Goal: Task Accomplishment & Management: Manage account settings

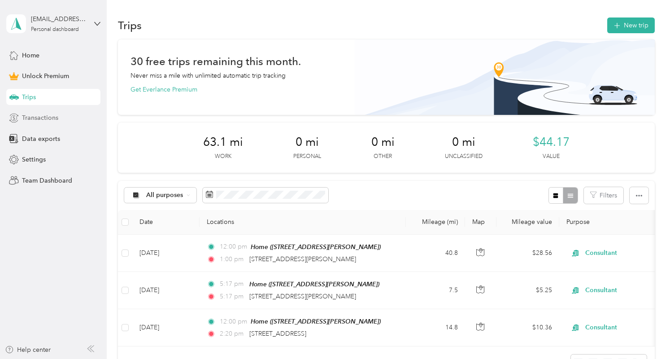
click at [53, 122] on div "Transactions" at bounding box center [53, 118] width 94 height 16
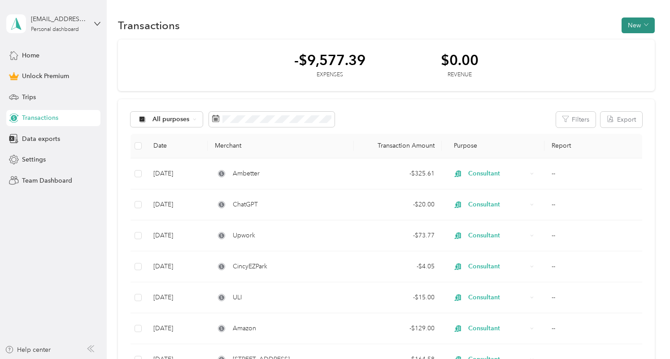
click at [644, 28] on span "button" at bounding box center [646, 26] width 4 height 8
click at [633, 43] on span "Expense" at bounding box center [634, 42] width 24 height 9
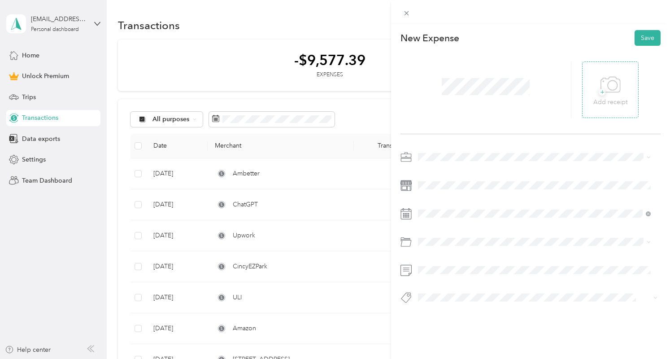
click at [599, 93] on span "+" at bounding box center [602, 92] width 7 height 7
click at [445, 204] on span "Consultant" at bounding box center [436, 204] width 30 height 8
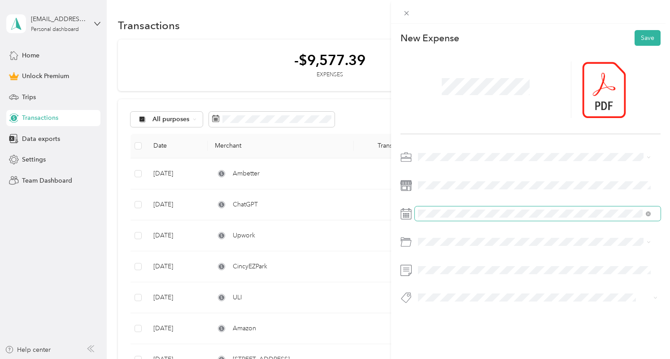
click at [454, 218] on span at bounding box center [538, 213] width 246 height 14
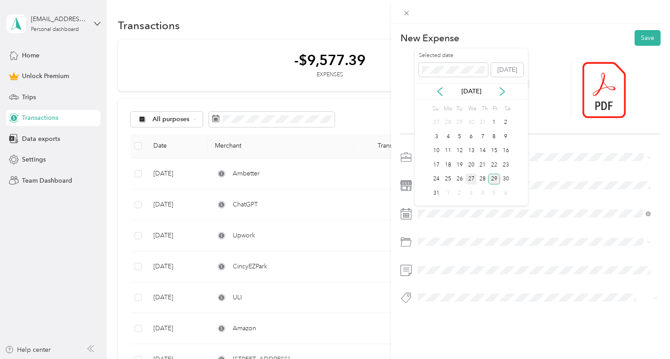
click at [470, 179] on div "27" at bounding box center [472, 179] width 12 height 11
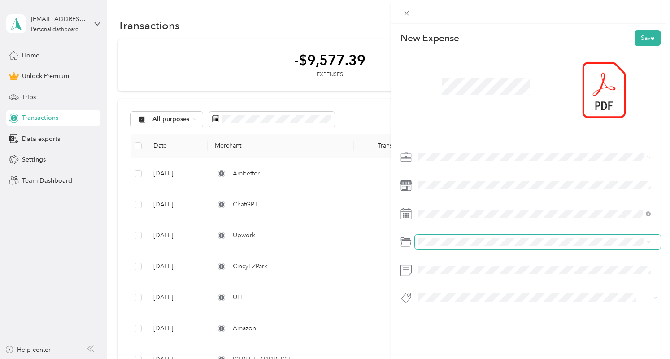
click at [444, 247] on span at bounding box center [538, 242] width 246 height 14
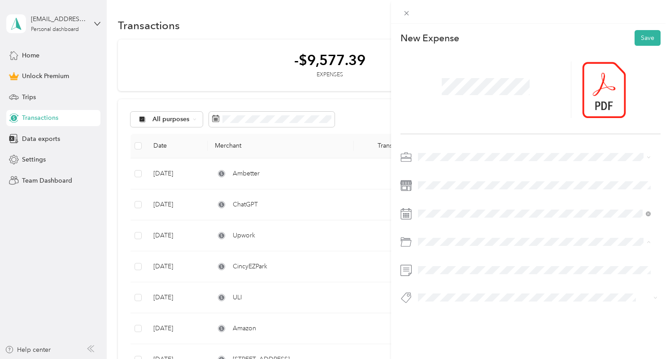
click at [443, 275] on span "Software" at bounding box center [433, 278] width 25 height 8
click at [638, 40] on button "Save" at bounding box center [648, 38] width 26 height 16
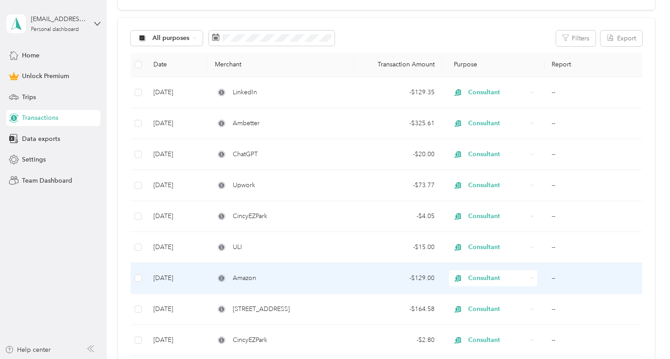
scroll to position [99, 0]
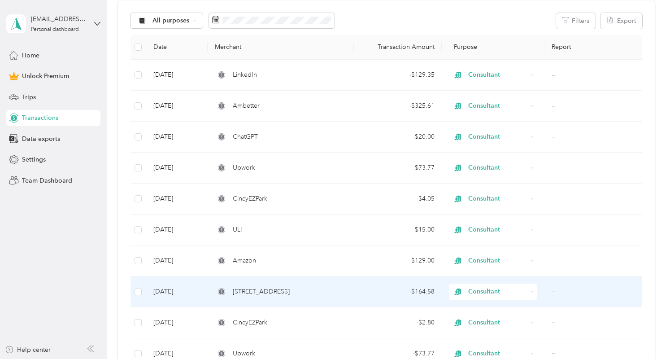
click at [372, 293] on div "- $164.58" at bounding box center [398, 292] width 74 height 10
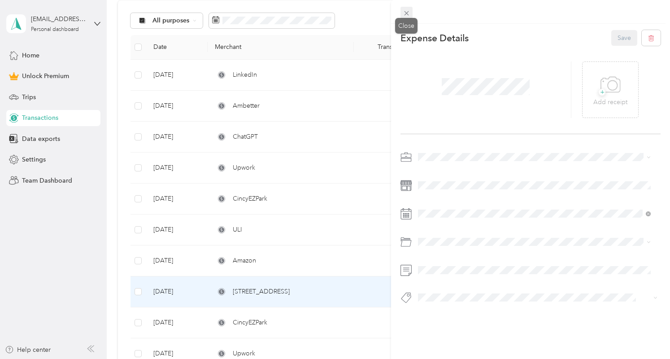
click at [406, 16] on icon at bounding box center [407, 13] width 8 height 8
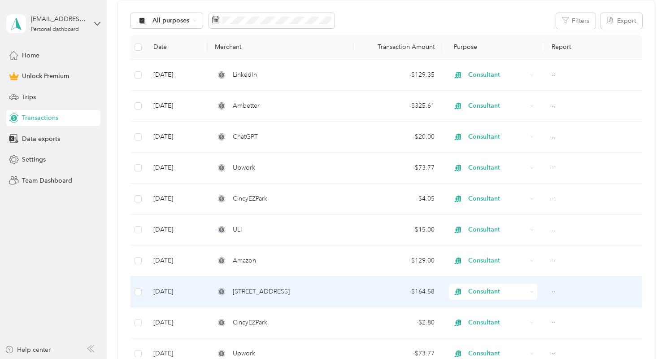
click at [331, 288] on div "[STREET_ADDRESS]" at bounding box center [281, 292] width 132 height 10
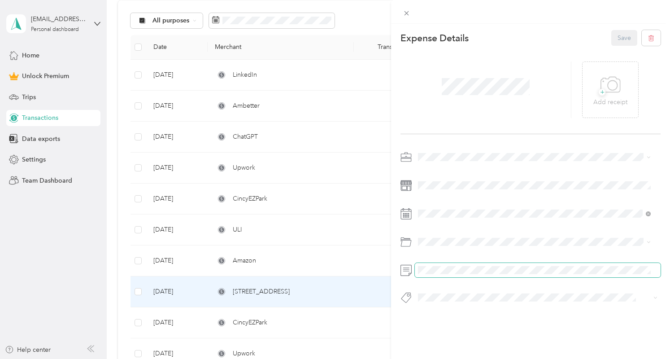
click at [405, 270] on div at bounding box center [530, 270] width 261 height 14
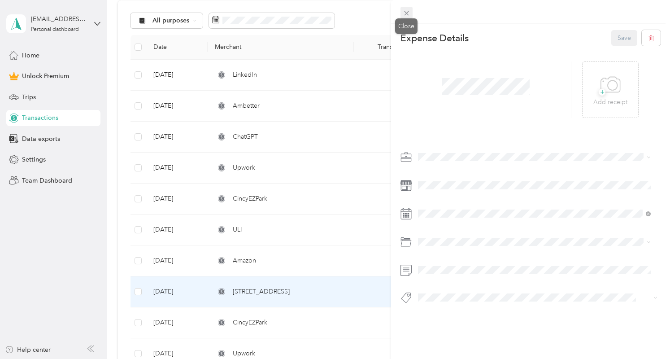
click at [409, 13] on icon at bounding box center [407, 13] width 8 height 8
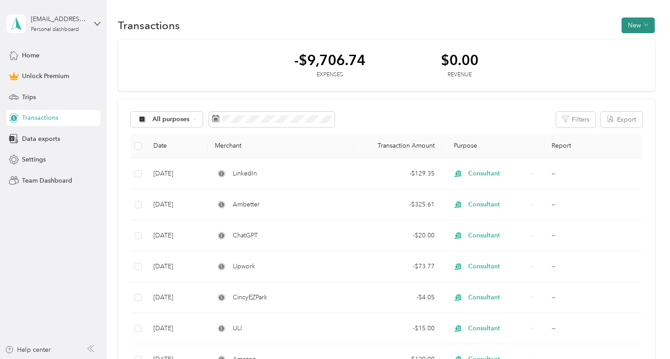
click at [638, 24] on button "New" at bounding box center [638, 25] width 33 height 16
click at [629, 43] on span "Expense" at bounding box center [634, 42] width 24 height 9
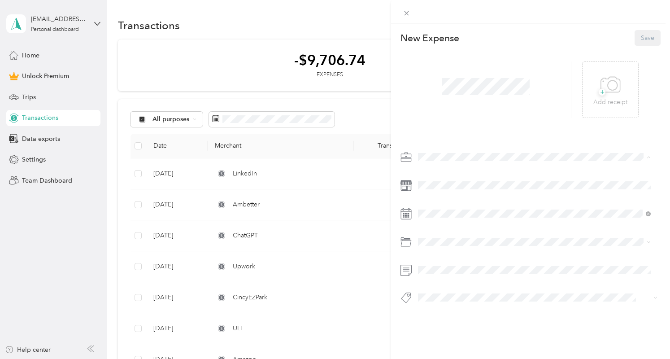
click at [448, 205] on span "Consultant" at bounding box center [436, 204] width 30 height 8
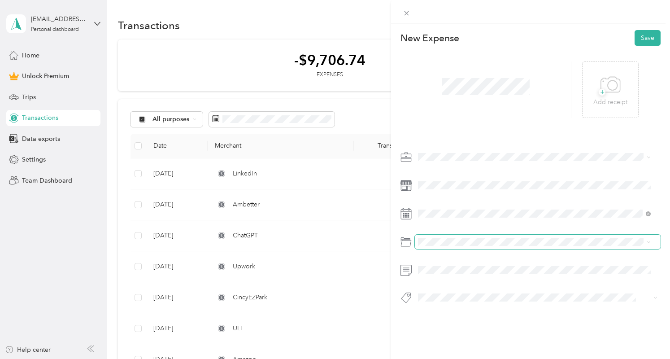
click at [430, 237] on span at bounding box center [538, 242] width 246 height 14
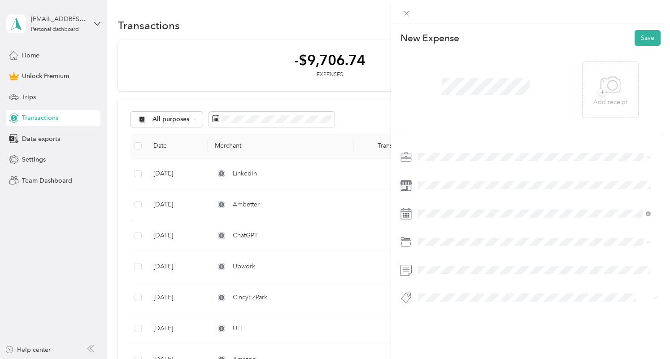
click at [459, 280] on span "Home Office Deductions" at bounding box center [456, 278] width 71 height 8
click at [450, 193] on div "1" at bounding box center [448, 192] width 12 height 11
click at [642, 38] on button "Save" at bounding box center [648, 38] width 26 height 16
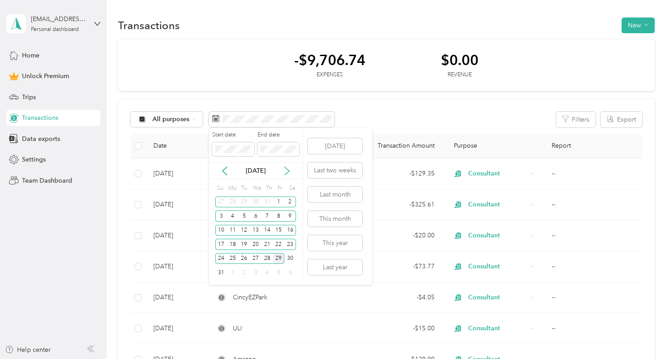
click at [288, 170] on icon at bounding box center [287, 171] width 4 height 8
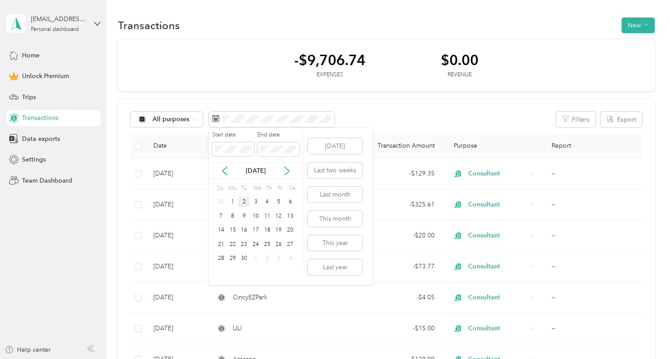
click at [240, 203] on div "2" at bounding box center [244, 201] width 12 height 11
click at [225, 170] on icon at bounding box center [224, 170] width 9 height 9
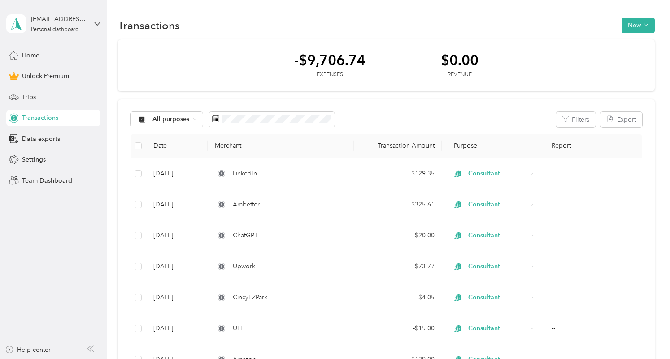
click at [345, 120] on div "All purposes Filters Export" at bounding box center [387, 120] width 512 height 16
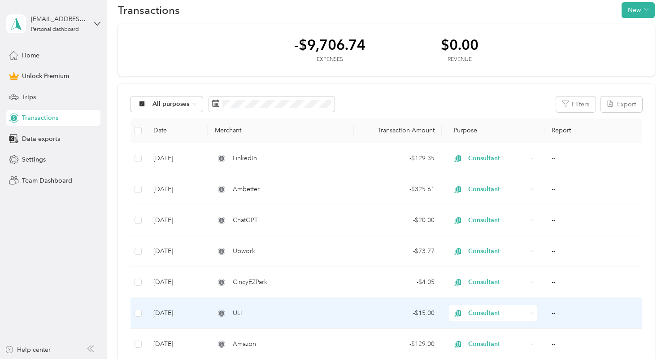
scroll to position [2, 0]
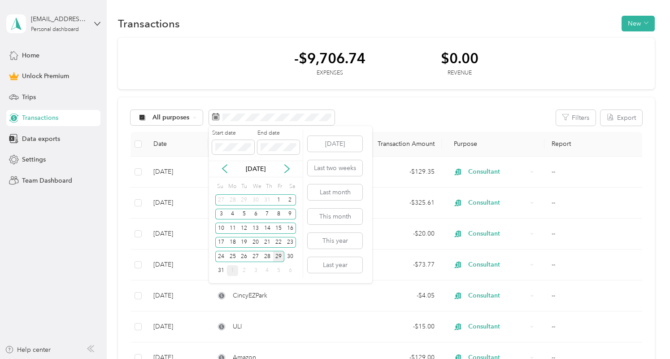
click at [231, 271] on div "1" at bounding box center [233, 270] width 12 height 11
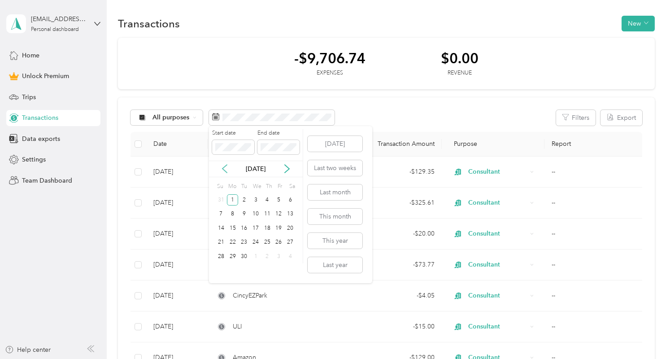
click at [226, 172] on icon at bounding box center [224, 169] width 4 height 8
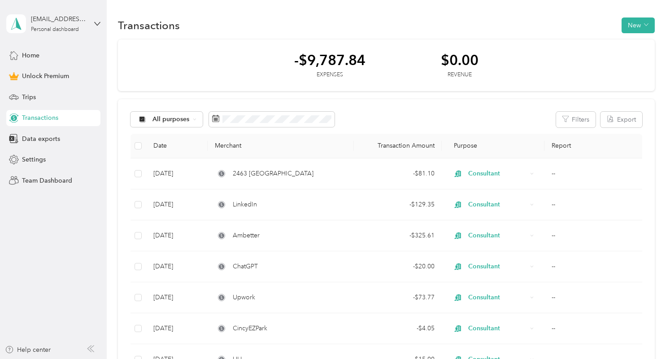
click at [447, 120] on div "All purposes Filters Export" at bounding box center [387, 120] width 512 height 16
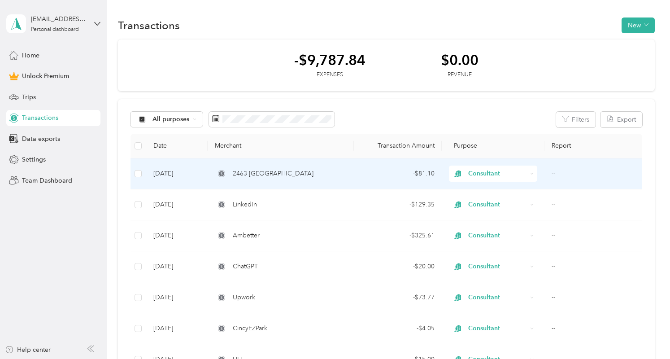
click at [322, 174] on div "2463 [GEOGRAPHIC_DATA]" at bounding box center [281, 174] width 132 height 10
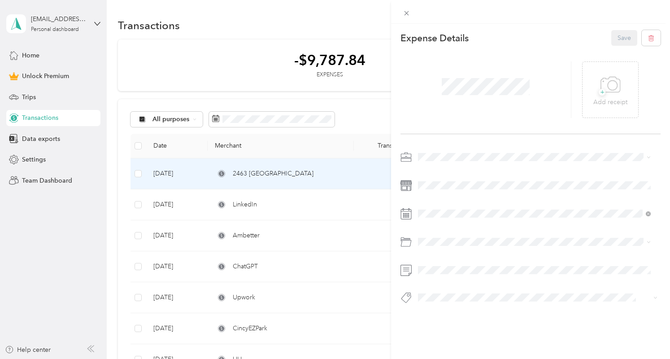
click at [422, 84] on div at bounding box center [485, 89] width 171 height 57
click at [619, 38] on button "Save" at bounding box center [624, 38] width 26 height 16
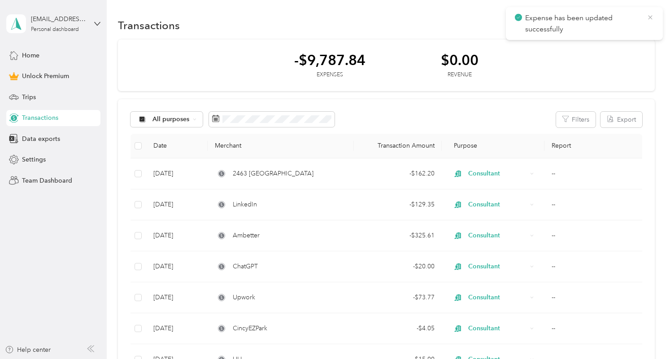
click at [649, 18] on icon at bounding box center [650, 17] width 4 height 4
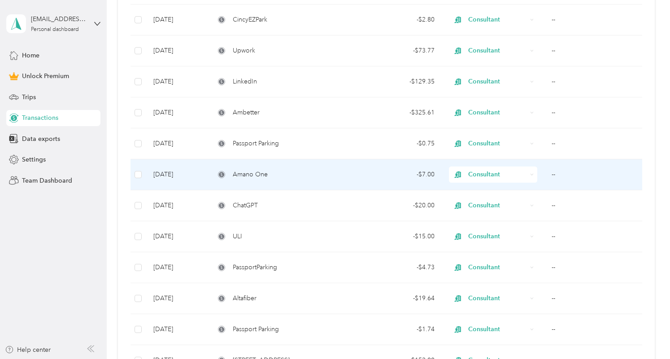
scroll to position [518, 0]
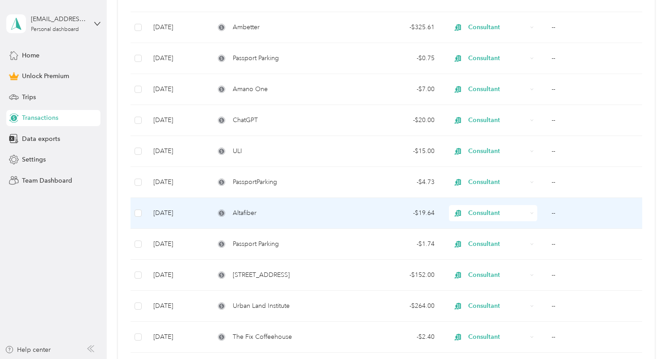
click at [331, 211] on div "Altafiber" at bounding box center [281, 213] width 132 height 10
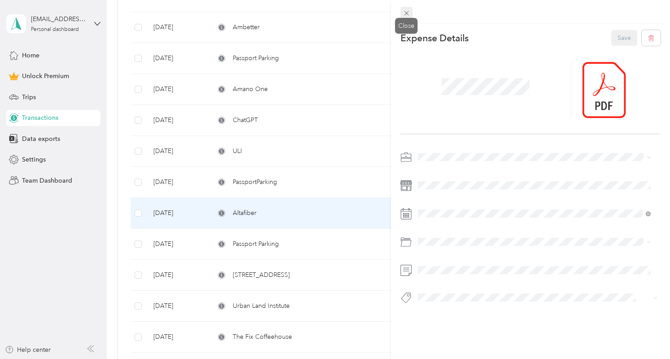
click at [406, 13] on icon at bounding box center [406, 13] width 4 height 4
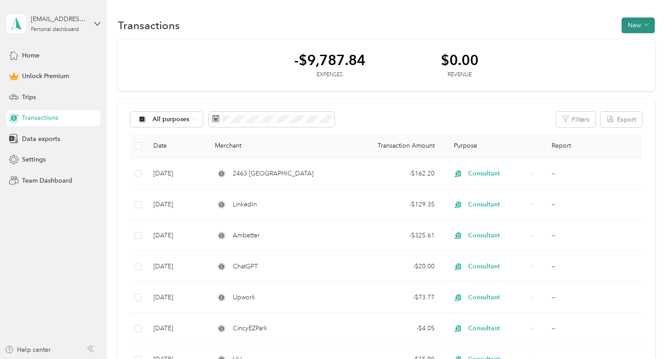
click at [644, 25] on icon "button" at bounding box center [646, 24] width 4 height 4
click at [623, 44] on span "Expense" at bounding box center [634, 42] width 24 height 9
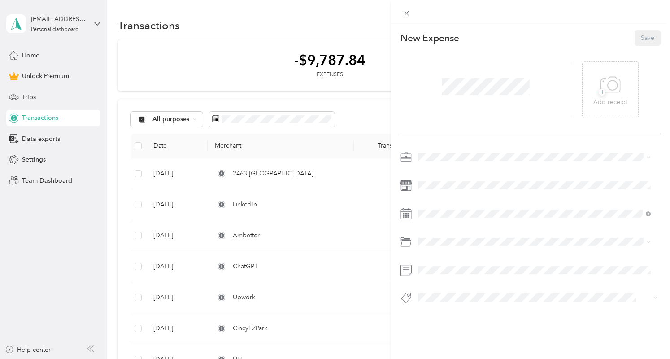
click at [443, 201] on span "Consultant" at bounding box center [436, 203] width 30 height 8
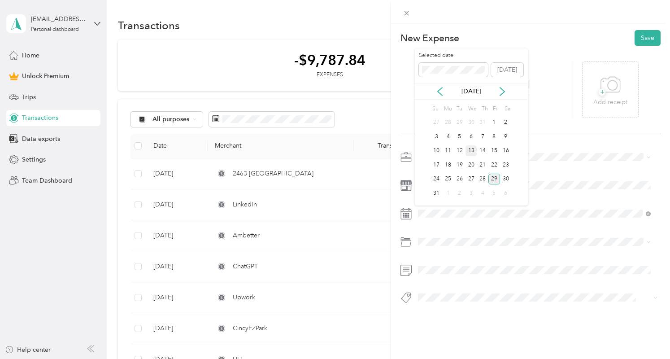
click at [469, 149] on div "13" at bounding box center [472, 150] width 12 height 11
click at [599, 93] on span "+" at bounding box center [602, 92] width 7 height 7
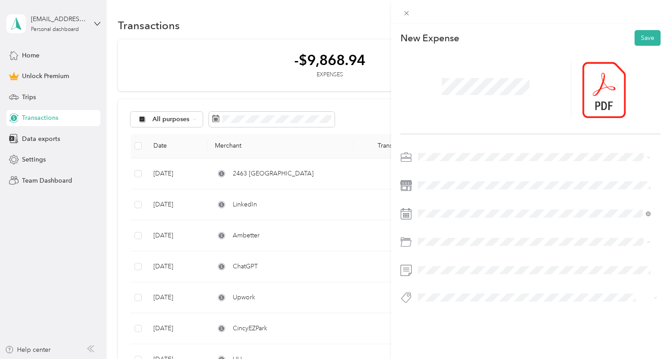
click at [456, 279] on span "Home Office Deductions" at bounding box center [456, 278] width 71 height 8
click at [646, 39] on button "Save" at bounding box center [648, 38] width 26 height 16
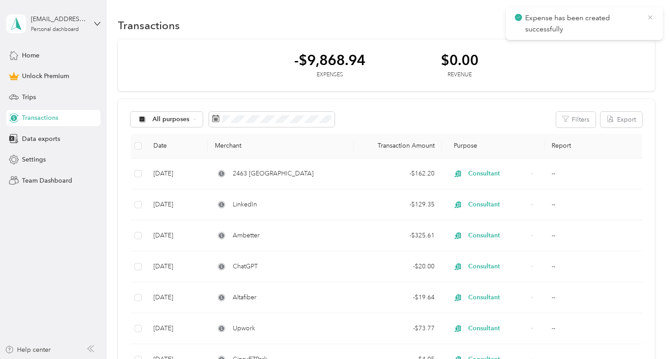
click at [651, 19] on icon at bounding box center [650, 17] width 7 height 8
click at [46, 97] on div "Trips" at bounding box center [53, 97] width 94 height 16
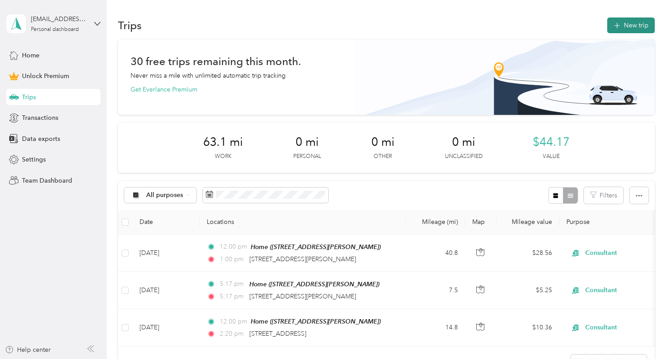
click at [631, 25] on button "New trip" at bounding box center [631, 25] width 48 height 16
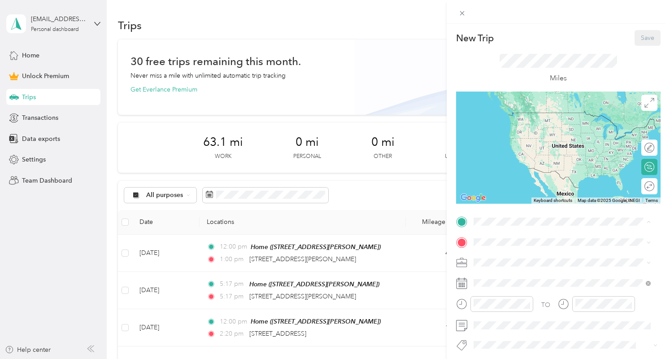
click at [508, 265] on span "[STREET_ADDRESS]" at bounding box center [519, 267] width 57 height 8
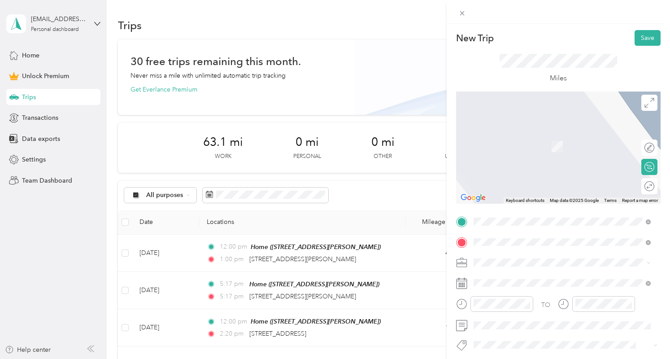
click at [517, 134] on span "3786 Paxton Avenue Cincinnati, Ohio 45209, United States" at bounding box center [560, 133] width 139 height 8
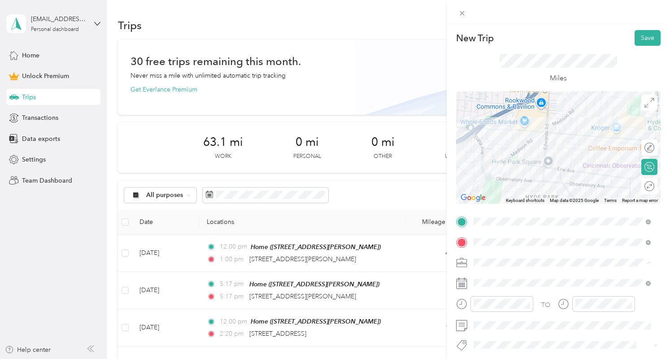
click at [498, 170] on div "Consultant" at bounding box center [562, 167] width 171 height 9
click at [643, 188] on div "Round trip" at bounding box center [638, 185] width 34 height 9
click at [640, 185] on div at bounding box center [644, 185] width 19 height 9
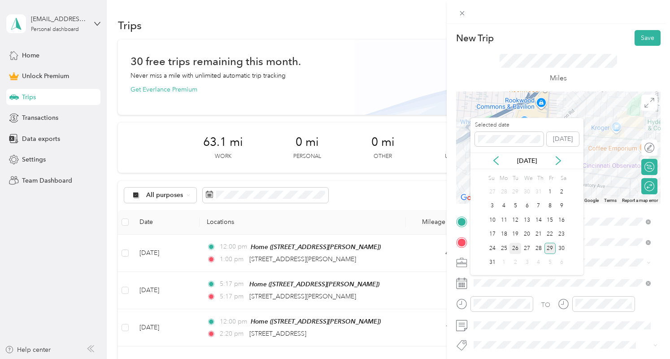
click at [516, 248] on div "26" at bounding box center [515, 248] width 12 height 11
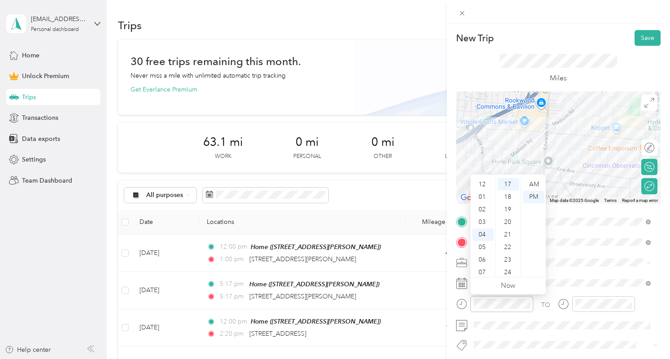
scroll to position [50, 0]
click at [485, 244] on div "09" at bounding box center [483, 247] width 22 height 13
click at [510, 187] on div "00" at bounding box center [509, 184] width 22 height 13
click at [532, 181] on div "AM" at bounding box center [534, 184] width 22 height 13
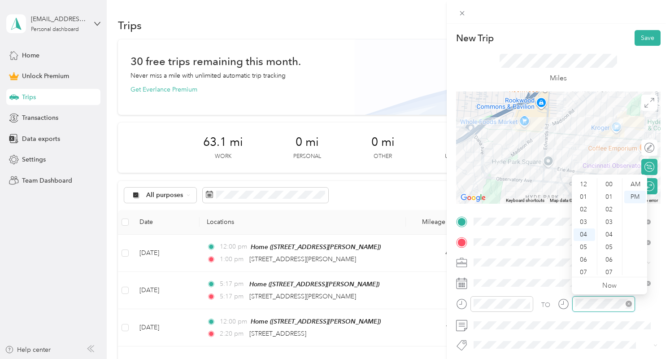
scroll to position [213, 0]
click at [582, 247] on div "09" at bounding box center [585, 247] width 22 height 13
click at [609, 249] on div "30" at bounding box center [610, 250] width 22 height 13
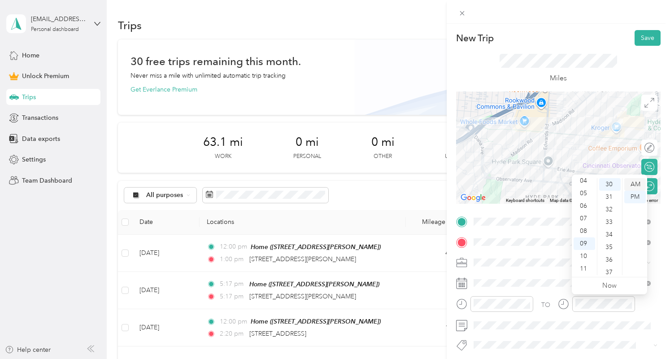
click at [631, 183] on div "AM" at bounding box center [635, 184] width 22 height 13
click at [647, 38] on button "Save" at bounding box center [648, 38] width 26 height 16
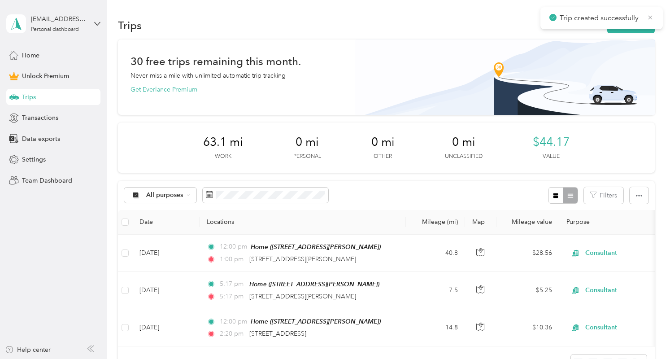
click at [649, 17] on icon at bounding box center [650, 17] width 7 height 8
